Goal: Information Seeking & Learning: Learn about a topic

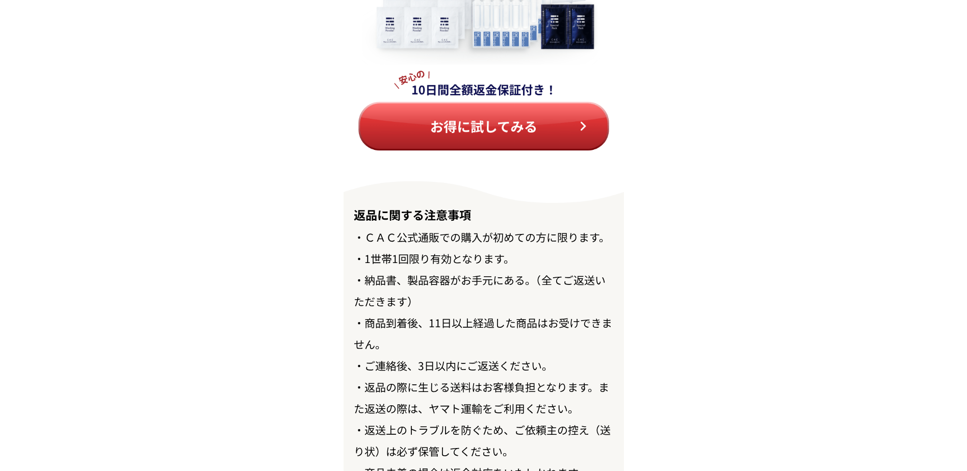
scroll to position [11746, 0]
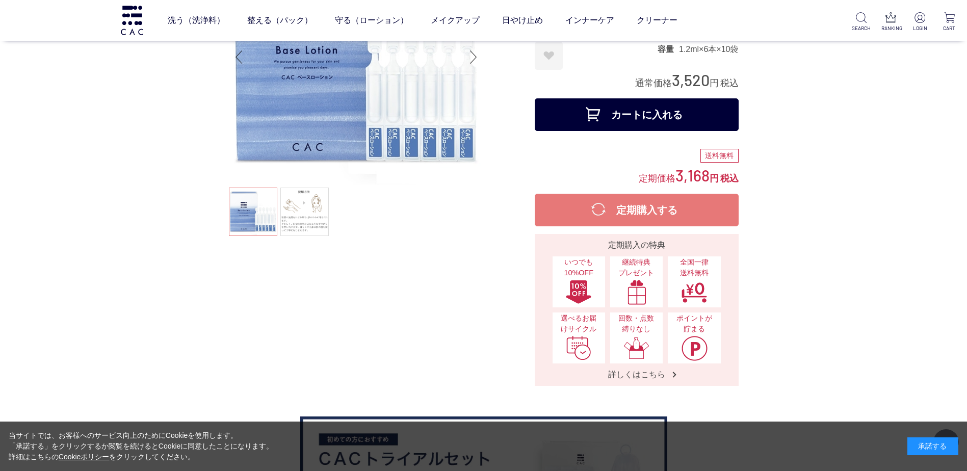
scroll to position [204, 0]
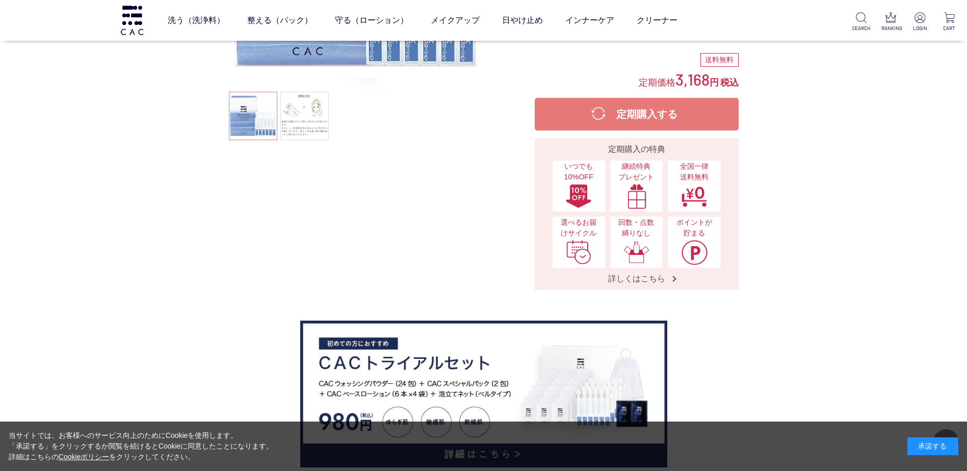
click at [309, 142] on ul at bounding box center [356, 117] width 255 height 51
click at [312, 125] on link at bounding box center [304, 116] width 48 height 48
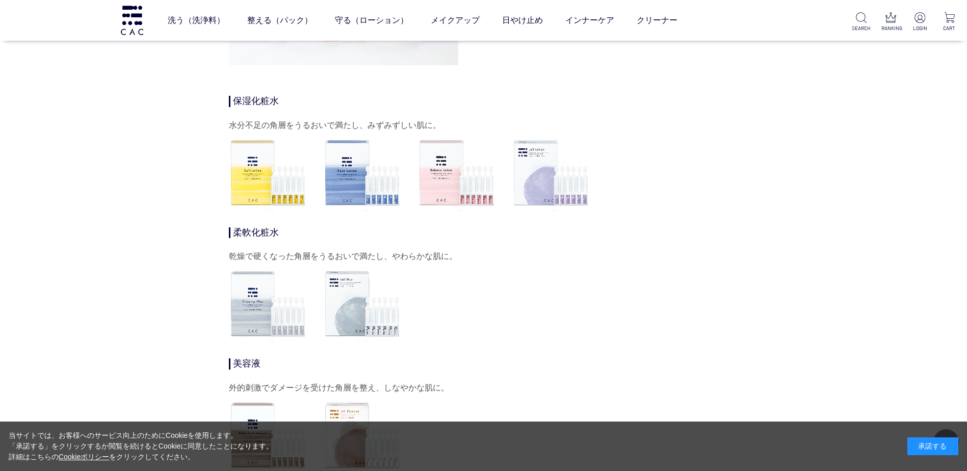
scroll to position [3109, 0]
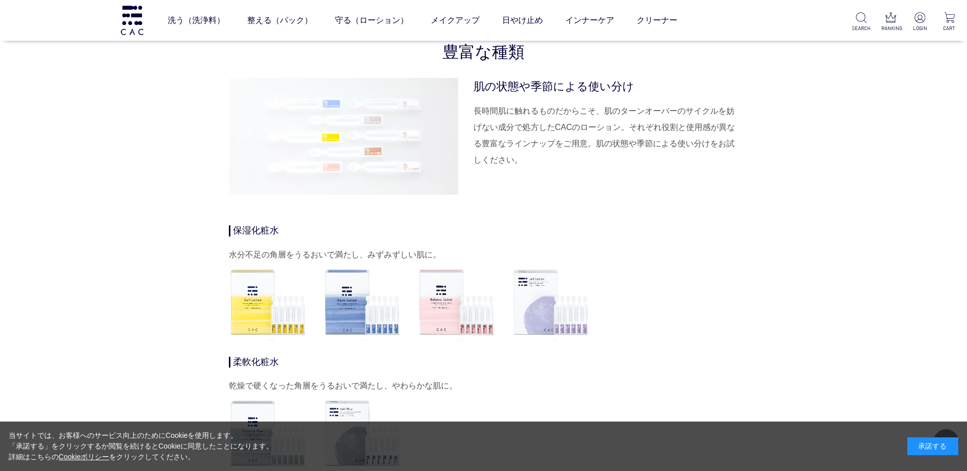
click at [245, 292] on img at bounding box center [268, 302] width 78 height 78
click at [271, 309] on img at bounding box center [268, 302] width 78 height 78
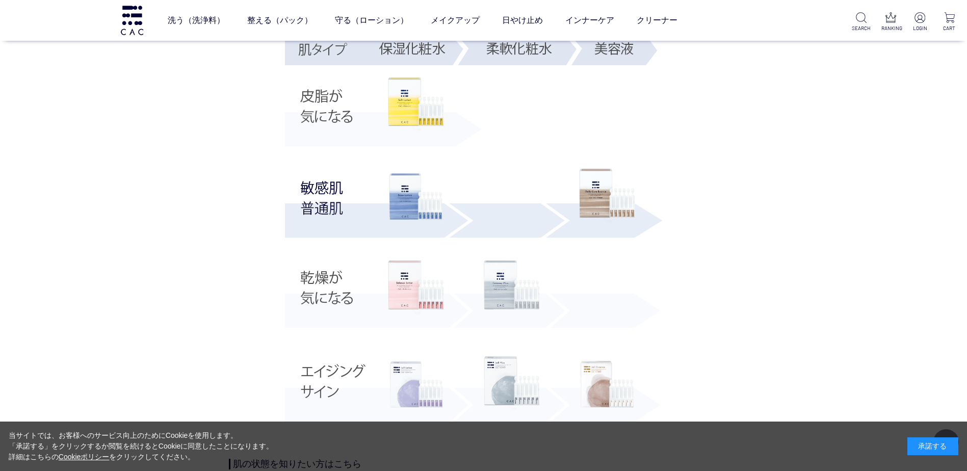
scroll to position [1988, 0]
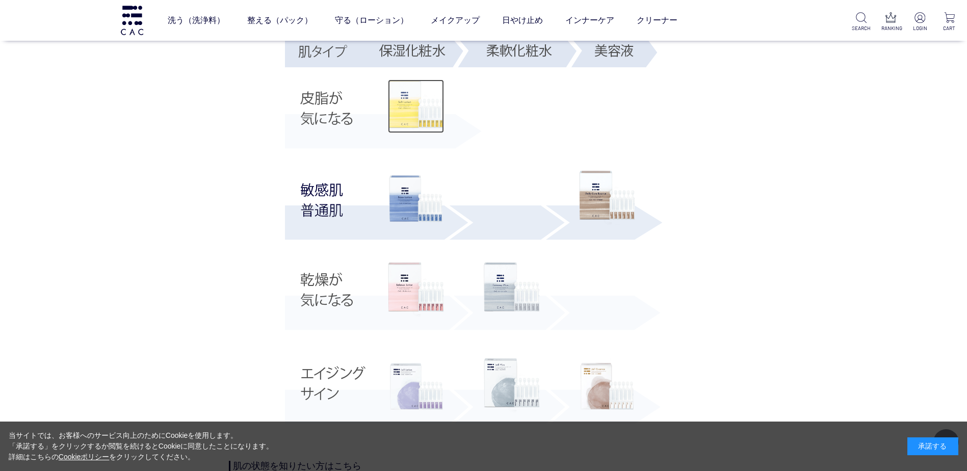
click at [409, 123] on img at bounding box center [416, 107] width 56 height 54
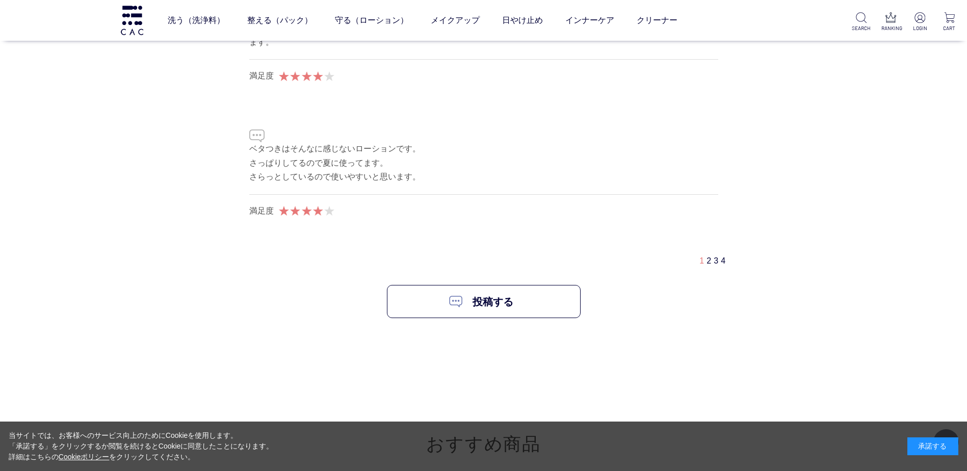
scroll to position [6218, 0]
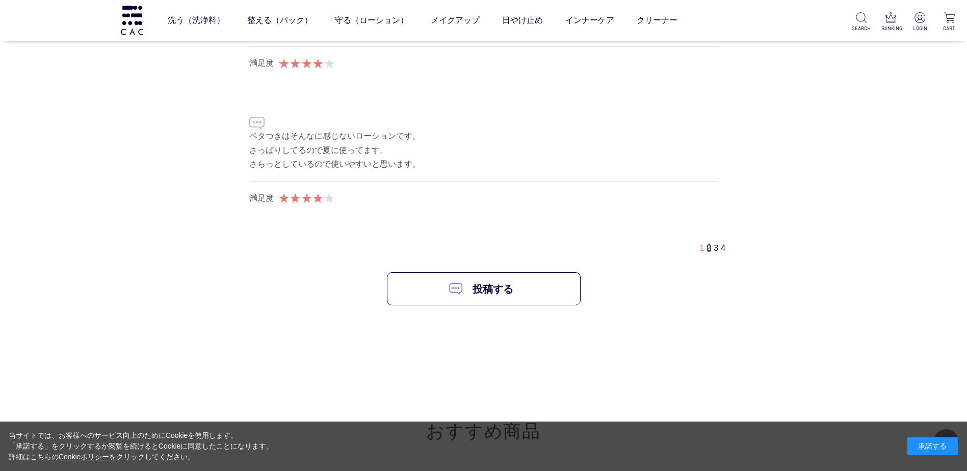
click at [709, 248] on link "2" at bounding box center [708, 248] width 5 height 9
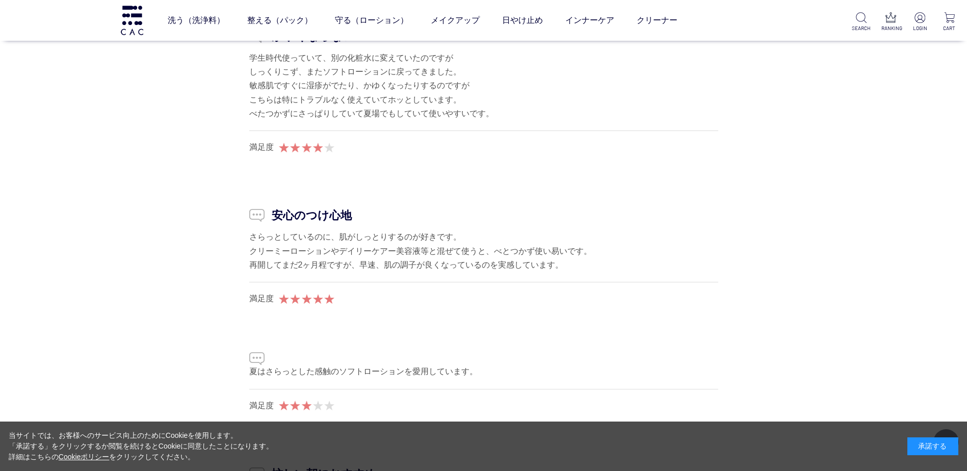
scroll to position [5867, 0]
